Goal: Navigation & Orientation: Go to known website

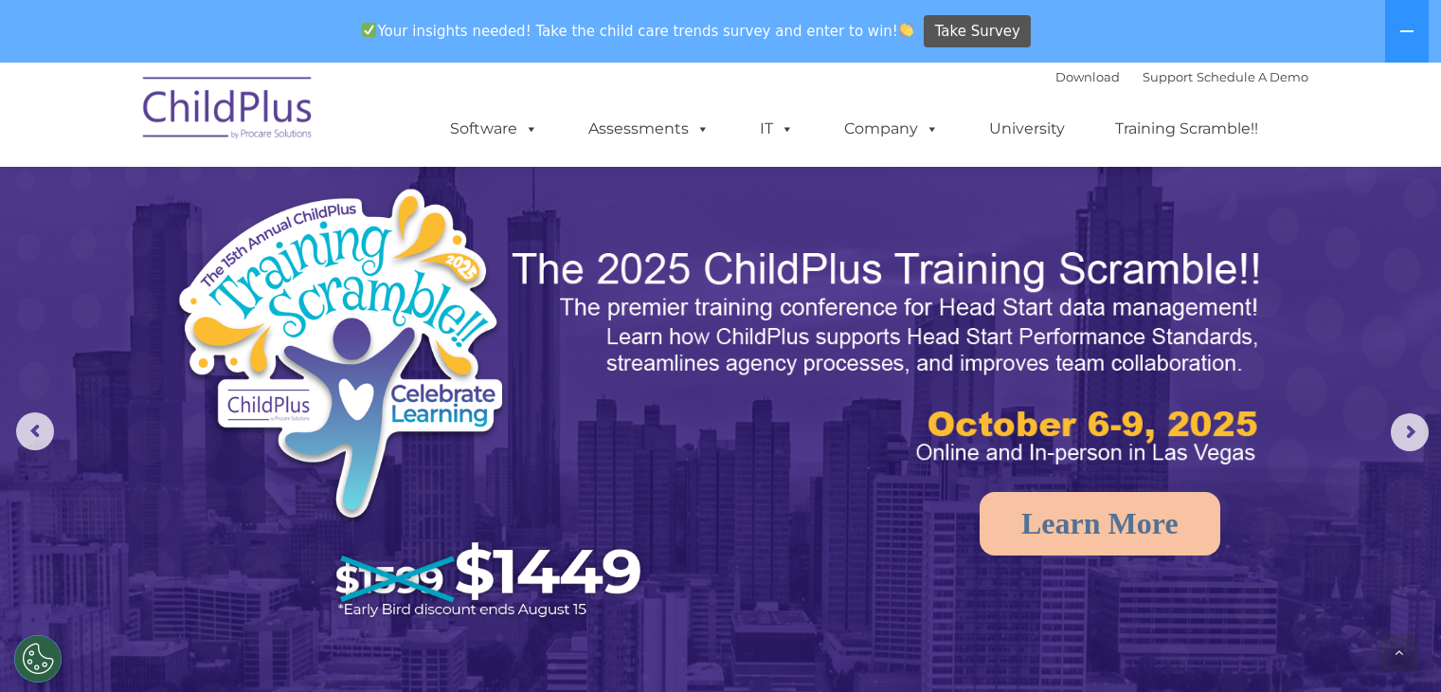
scroll to position [1877, 0]
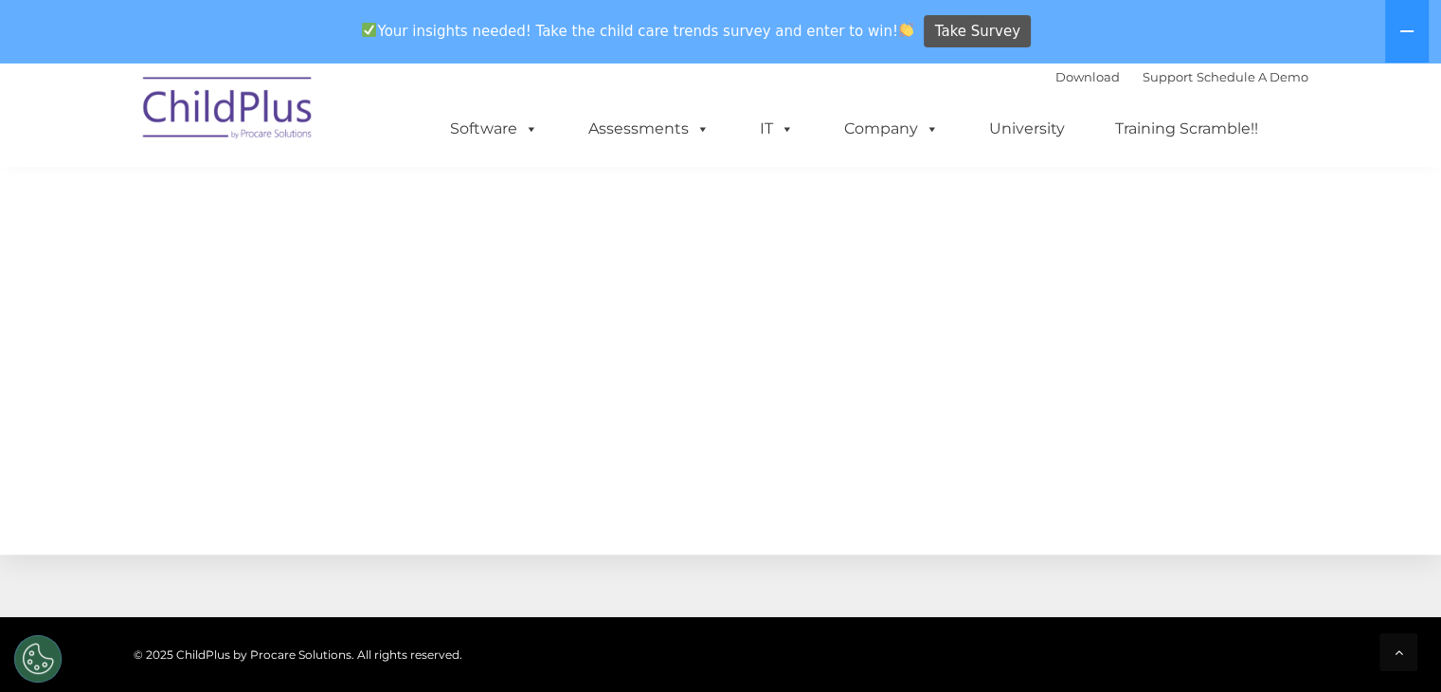
select select "MEDIUM"
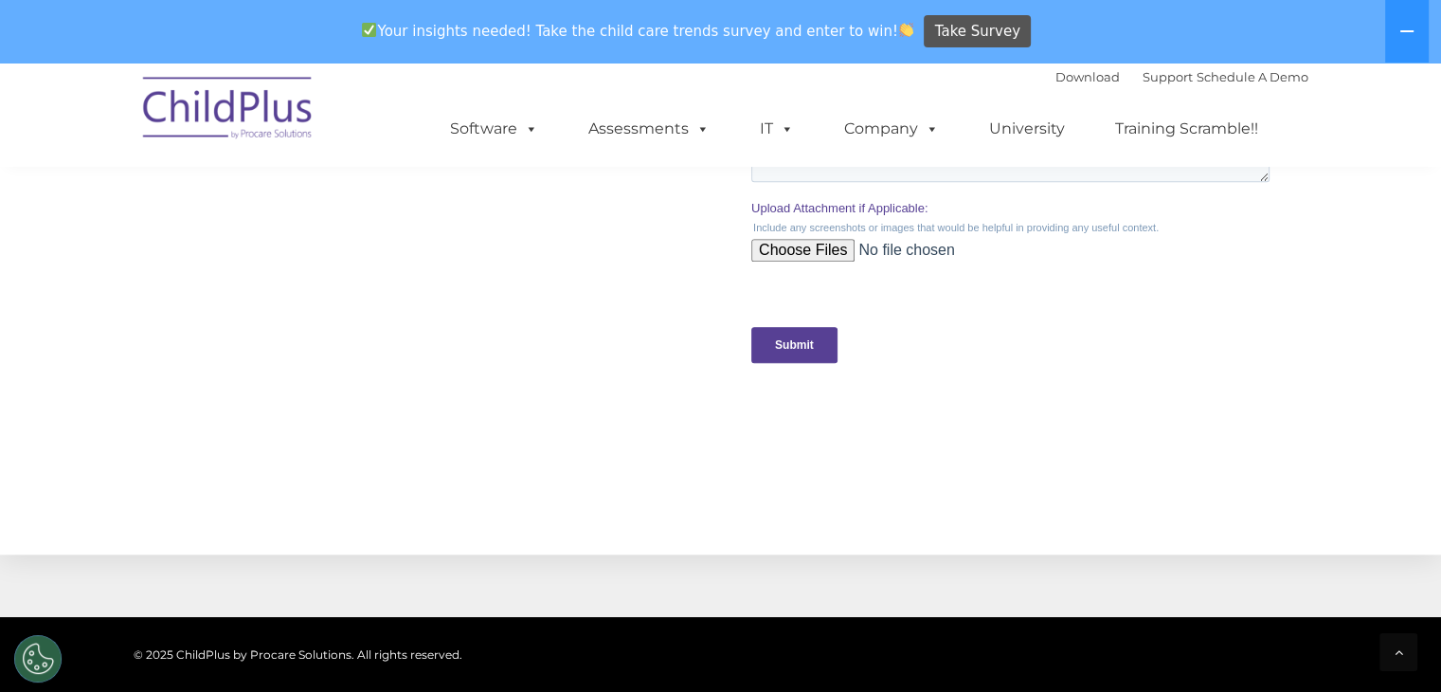
scroll to position [0, 0]
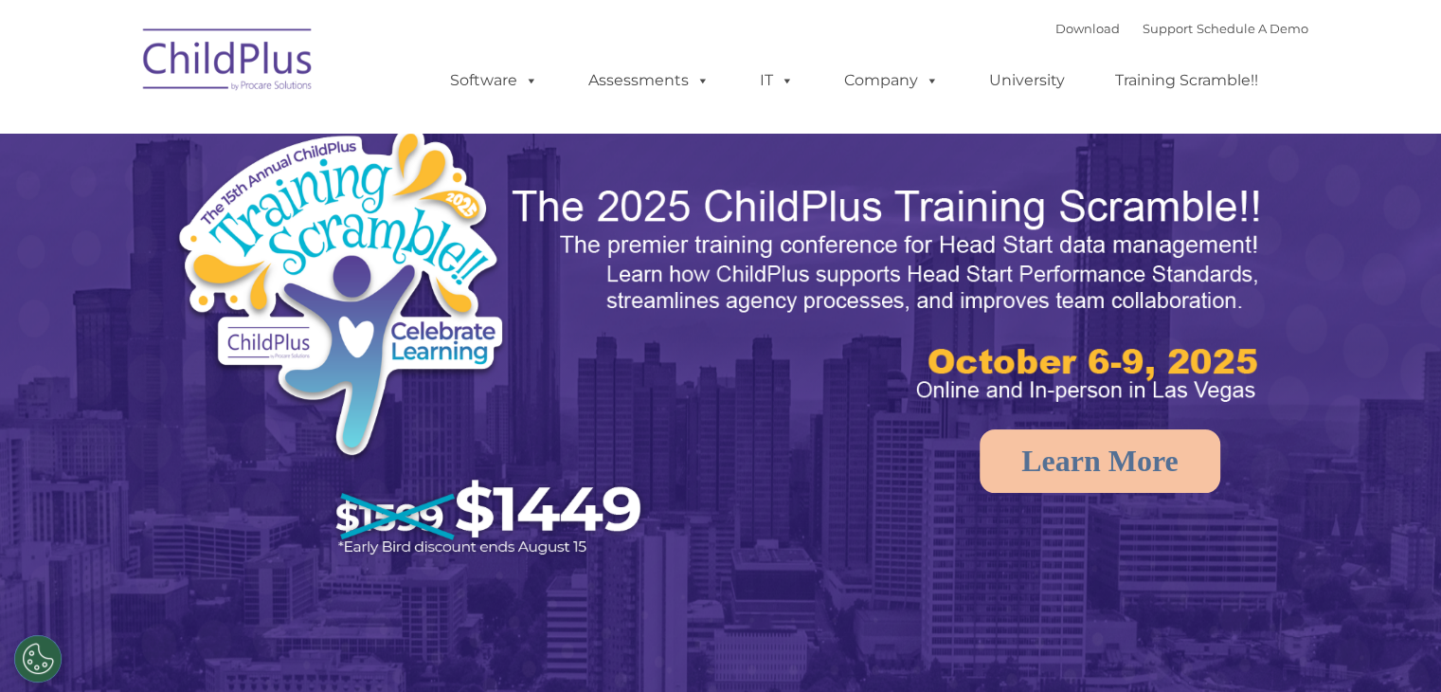
select select "MEDIUM"
